Goal: Information Seeking & Learning: Find specific fact

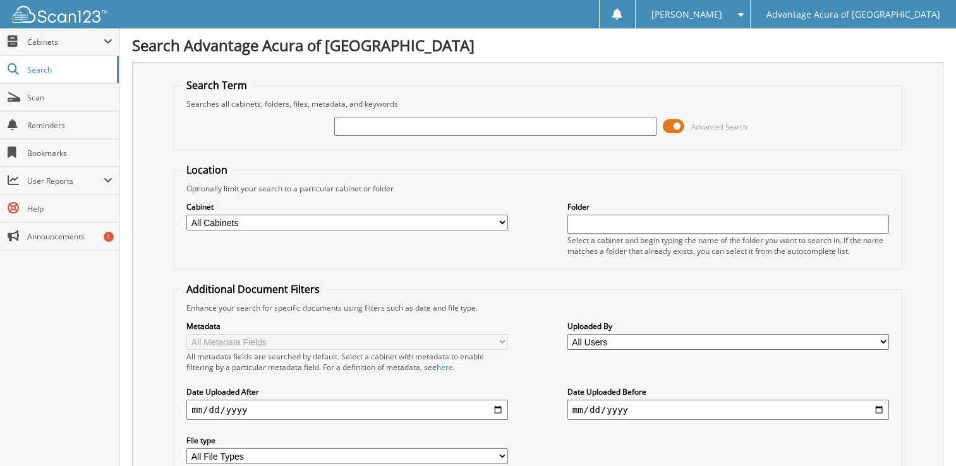
click at [360, 123] on input "text" at bounding box center [494, 126] width 321 height 19
type input "77926"
click at [675, 128] on span at bounding box center [673, 126] width 21 height 19
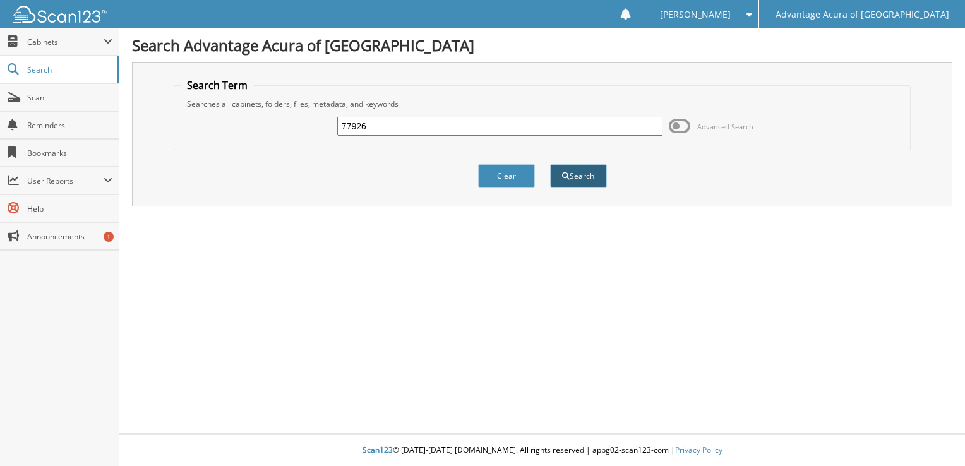
click at [586, 179] on button "Search" at bounding box center [578, 175] width 57 height 23
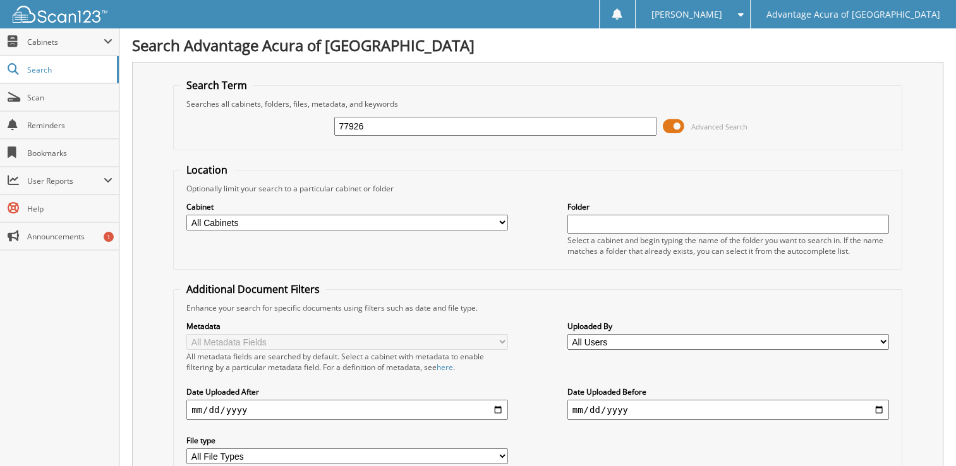
click at [679, 125] on span at bounding box center [673, 126] width 21 height 19
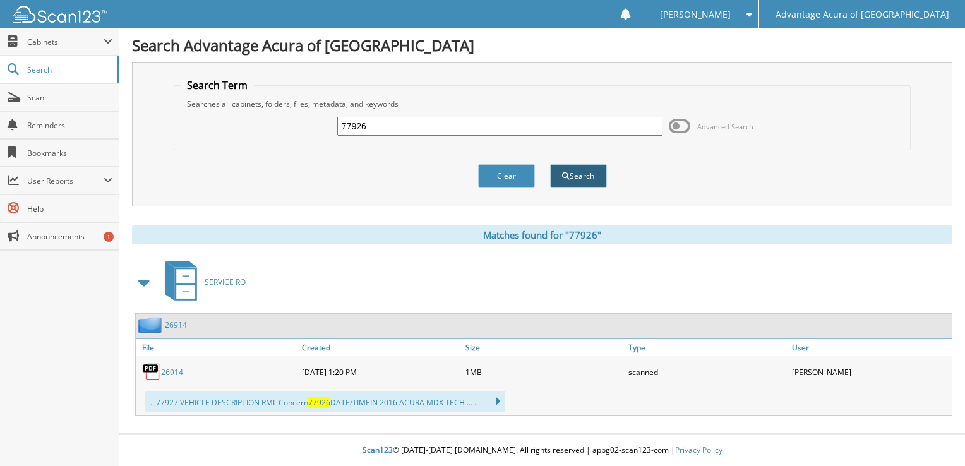
click at [586, 173] on button "Search" at bounding box center [578, 175] width 57 height 23
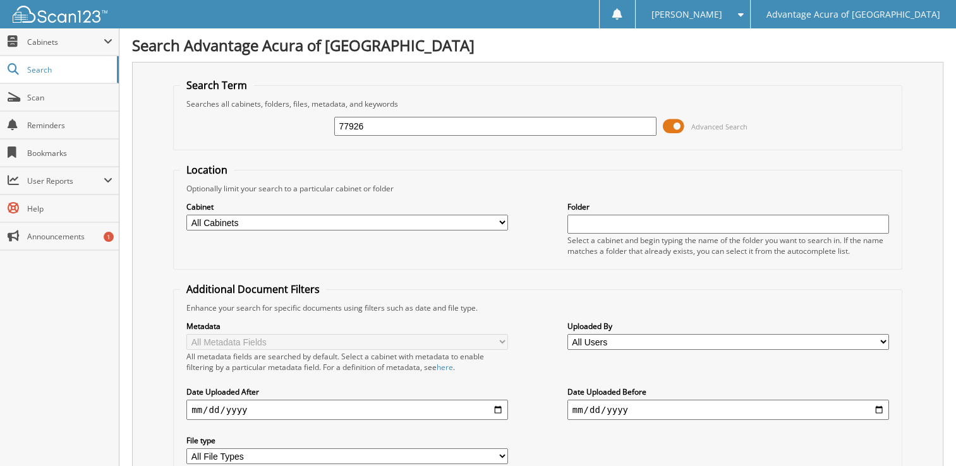
click at [676, 123] on span at bounding box center [673, 126] width 21 height 19
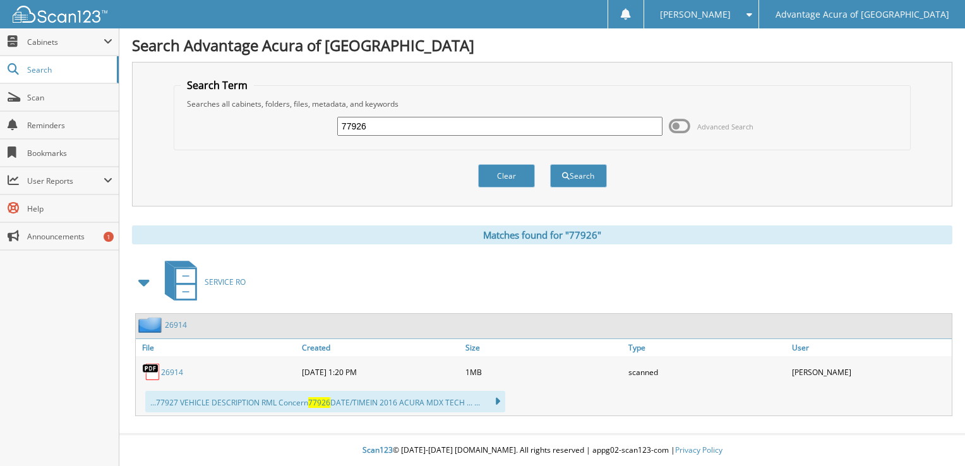
click at [375, 127] on input "77926" at bounding box center [499, 126] width 325 height 19
type input "79208"
click at [577, 170] on button "Search" at bounding box center [578, 175] width 57 height 23
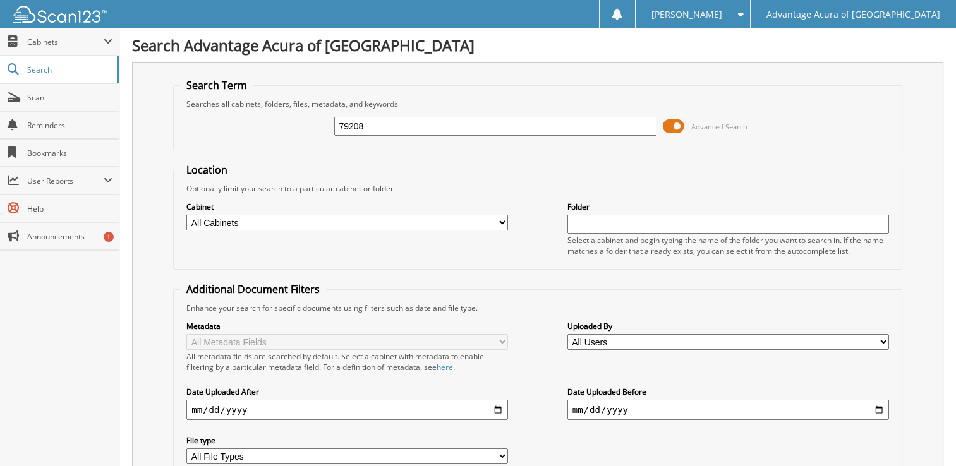
click at [678, 123] on span at bounding box center [673, 126] width 21 height 19
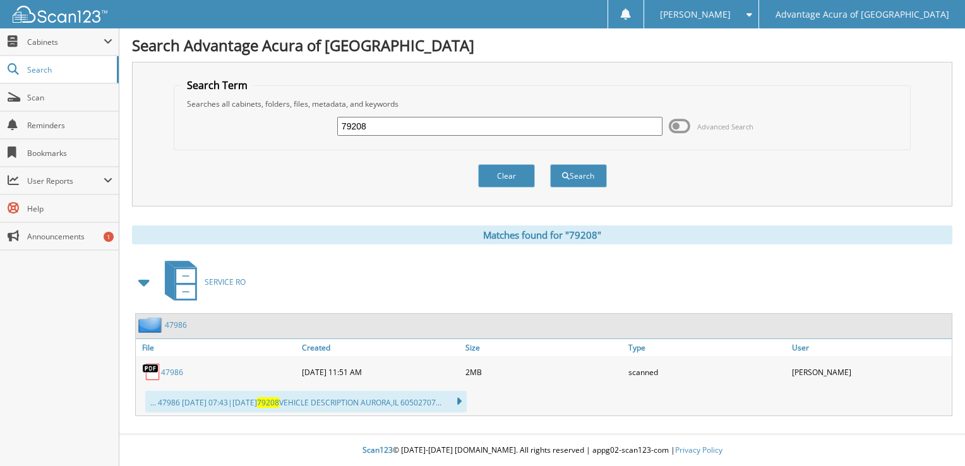
click at [435, 123] on input "79208" at bounding box center [499, 126] width 325 height 19
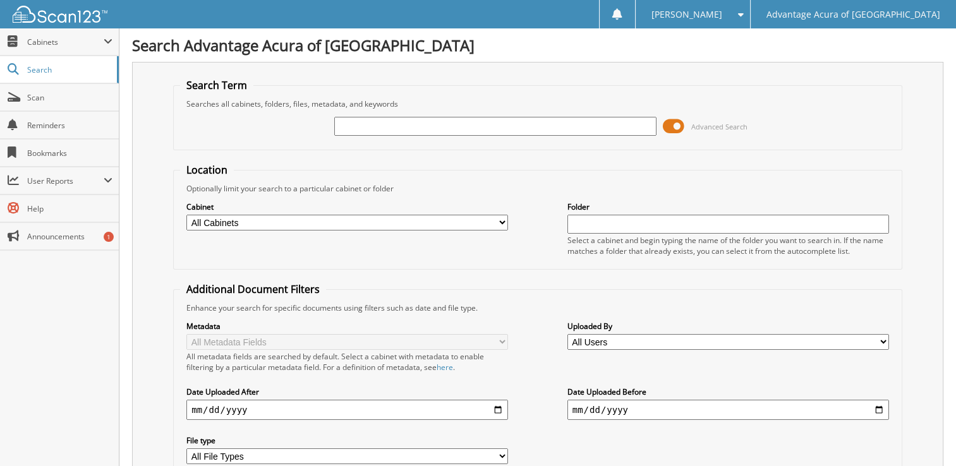
click at [440, 122] on input "text" at bounding box center [494, 126] width 321 height 19
type input "78903"
click at [683, 123] on span at bounding box center [673, 126] width 21 height 19
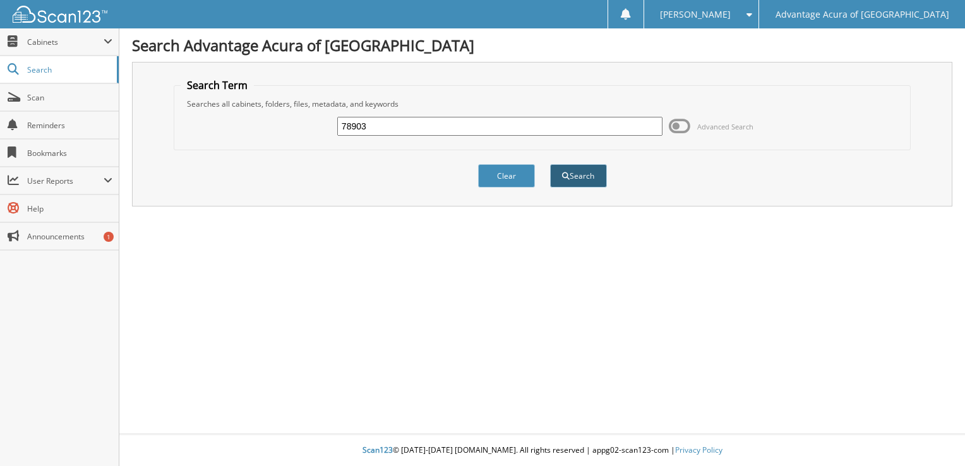
click at [571, 174] on button "Search" at bounding box center [578, 175] width 57 height 23
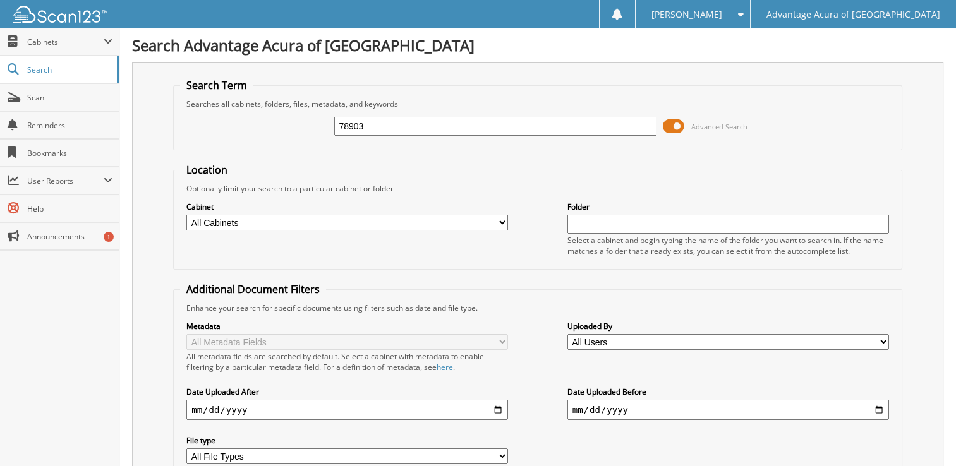
click at [680, 126] on span at bounding box center [673, 126] width 21 height 19
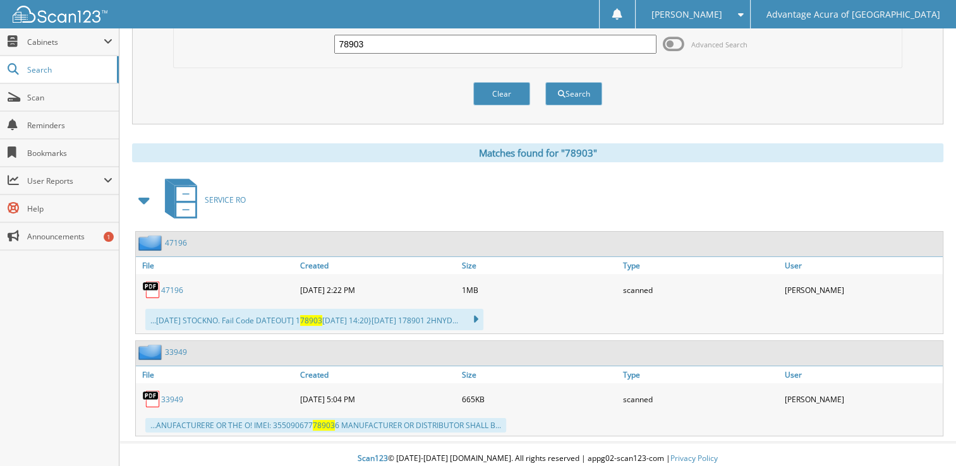
scroll to position [83, 0]
click at [387, 44] on input "78903" at bounding box center [494, 42] width 321 height 19
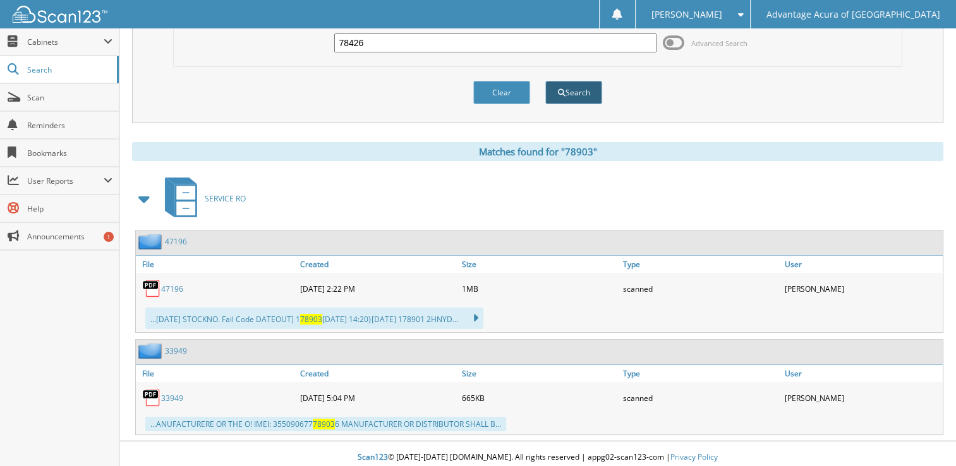
type input "78426"
click at [580, 87] on button "Search" at bounding box center [573, 92] width 57 height 23
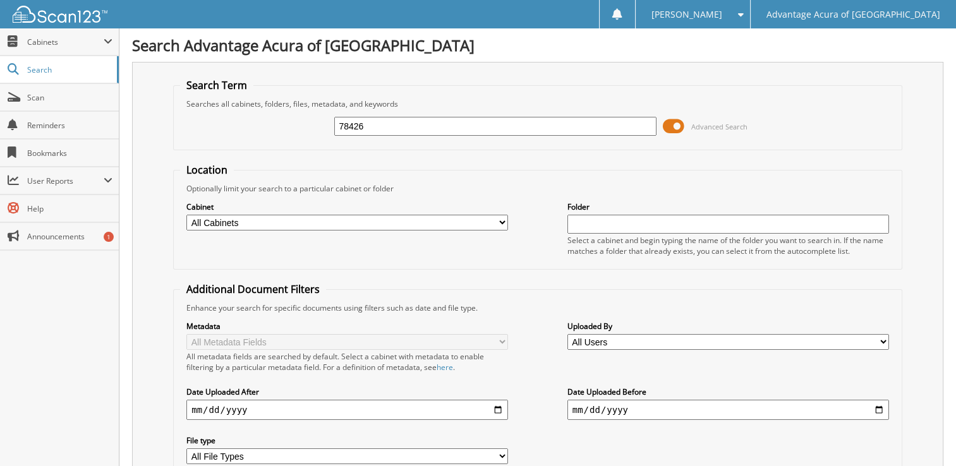
click at [678, 125] on span at bounding box center [673, 126] width 21 height 19
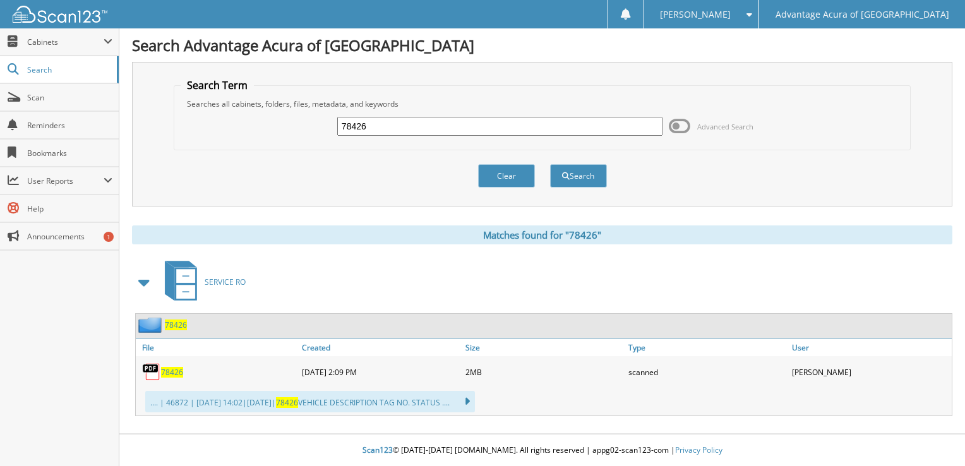
click at [176, 367] on span "78426" at bounding box center [172, 372] width 22 height 11
